Goal: Navigation & Orientation: Find specific page/section

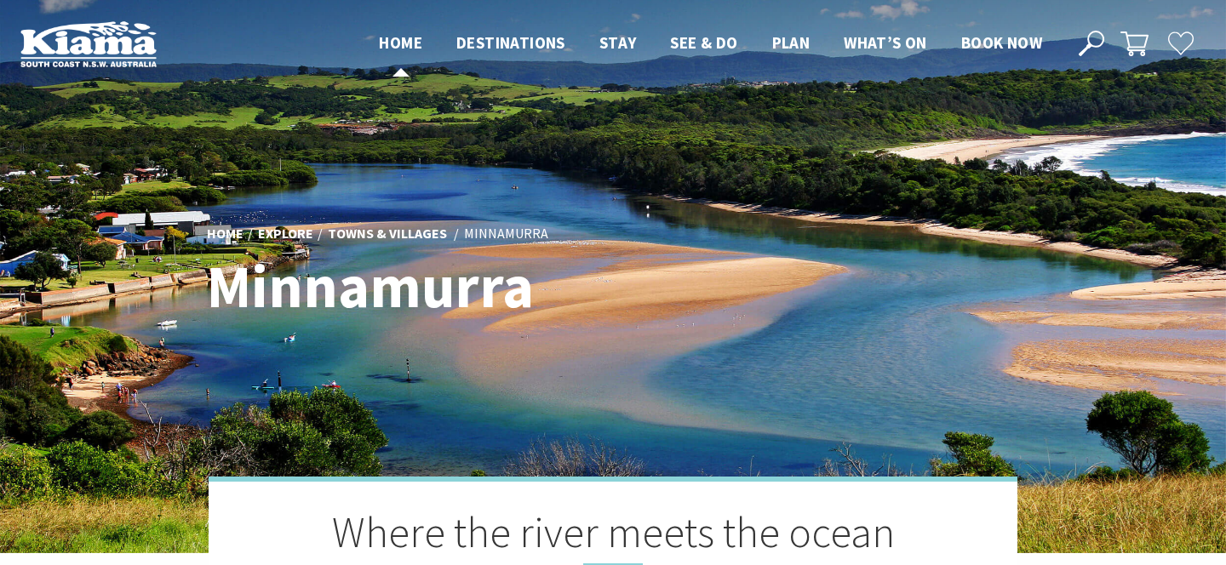
click at [404, 46] on span "Home" at bounding box center [400, 42] width 43 height 20
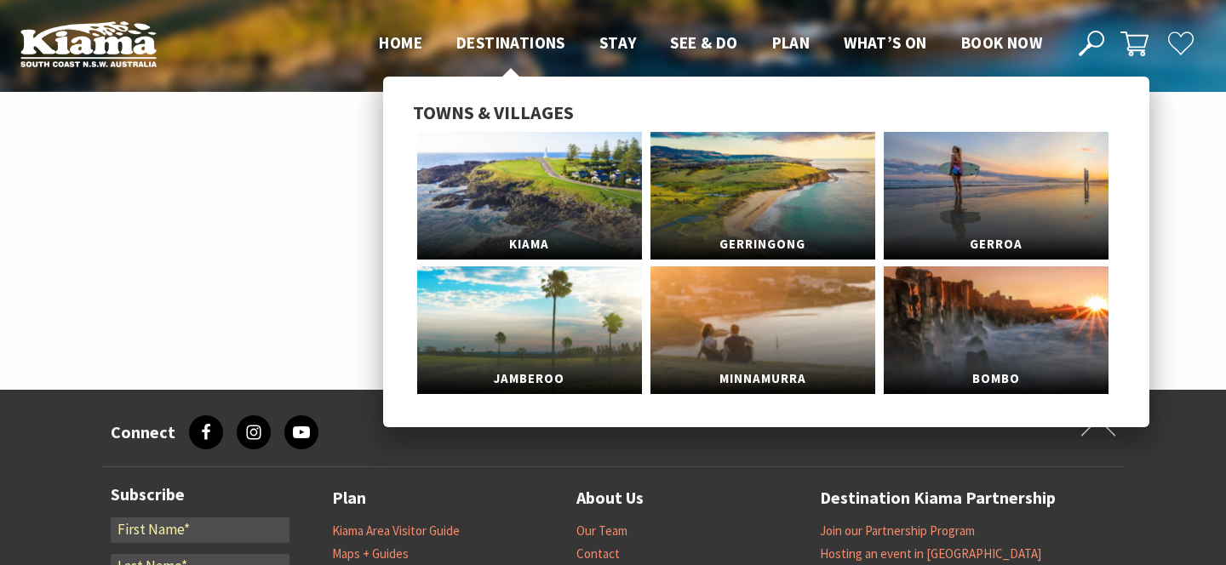
click at [519, 43] on span "Destinations" at bounding box center [510, 42] width 109 height 20
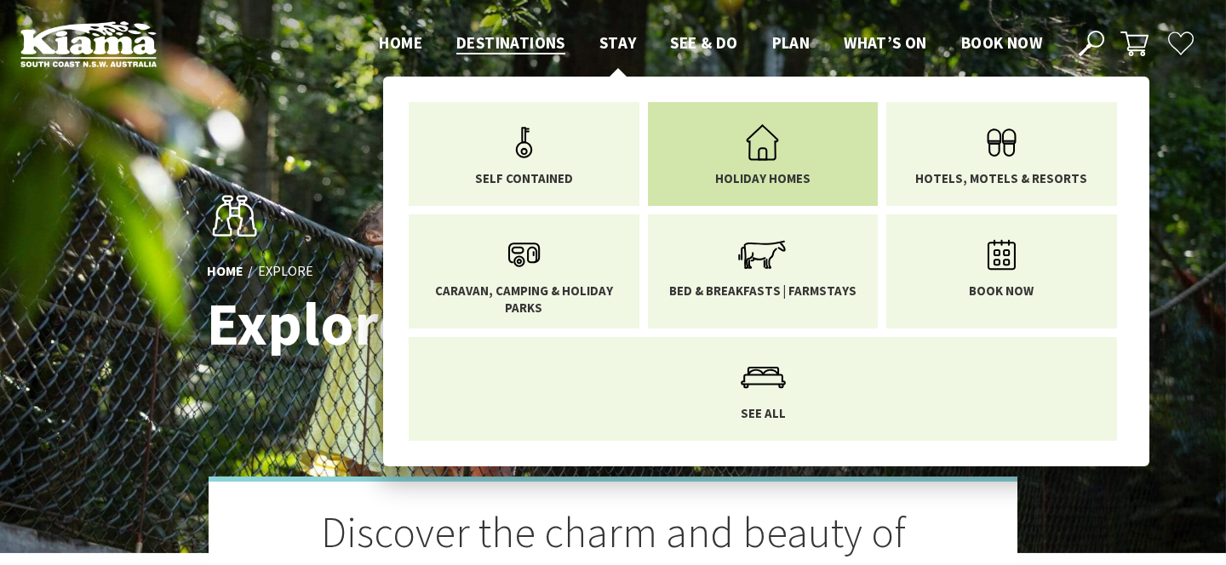
click at [737, 153] on icon "Main Menu" at bounding box center [762, 142] width 55 height 55
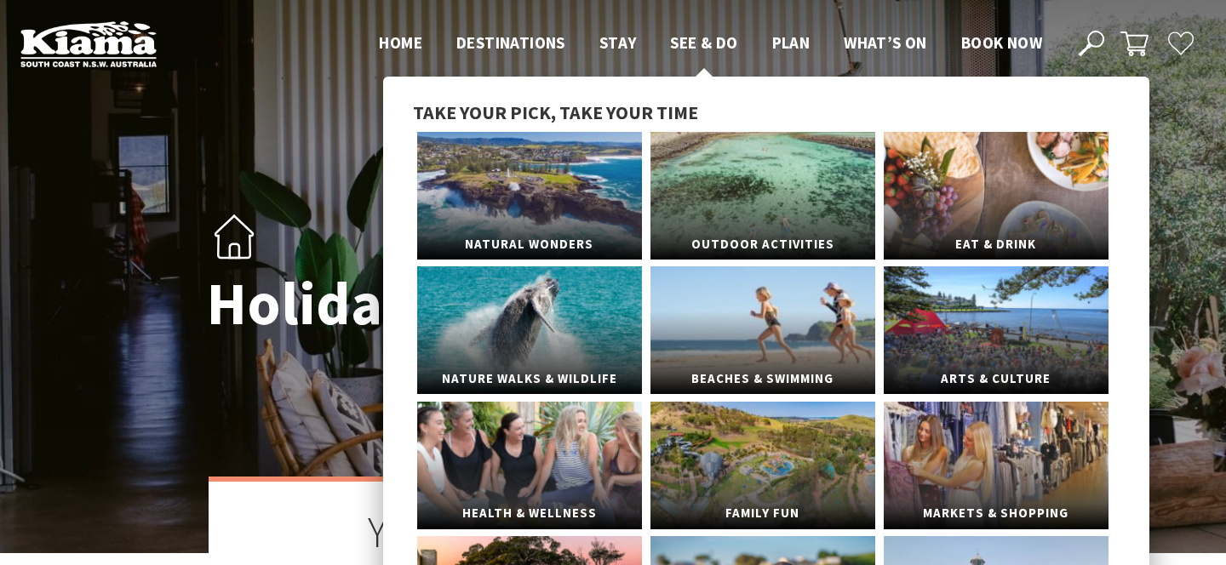
click at [712, 38] on span "See & Do" at bounding box center [703, 42] width 67 height 20
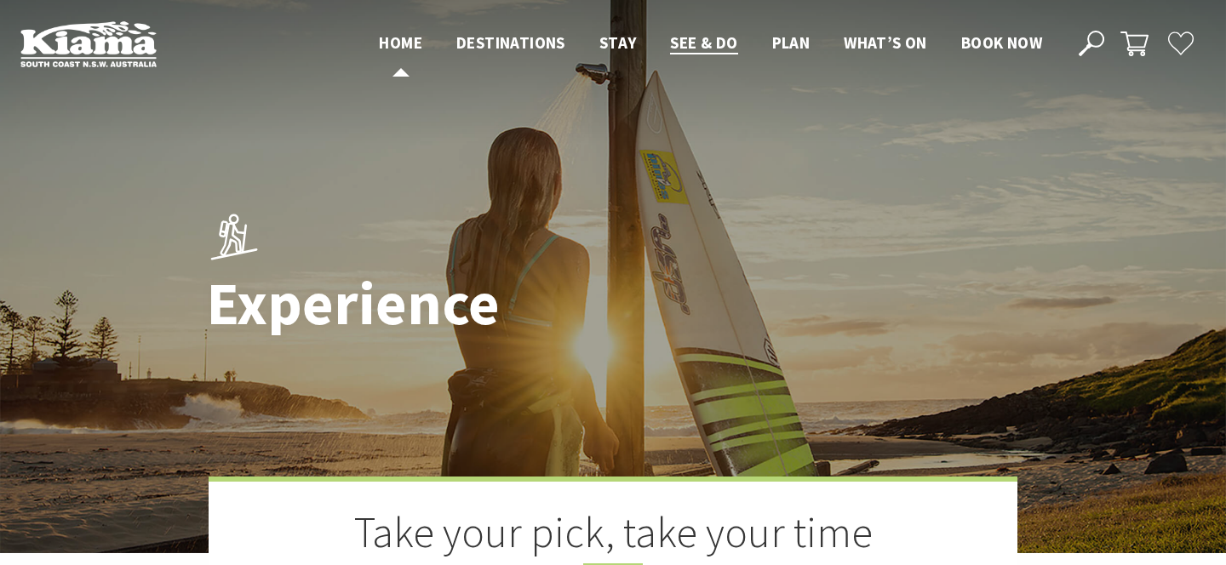
click at [403, 42] on span "Home" at bounding box center [400, 42] width 43 height 20
